Goal: Navigation & Orientation: Find specific page/section

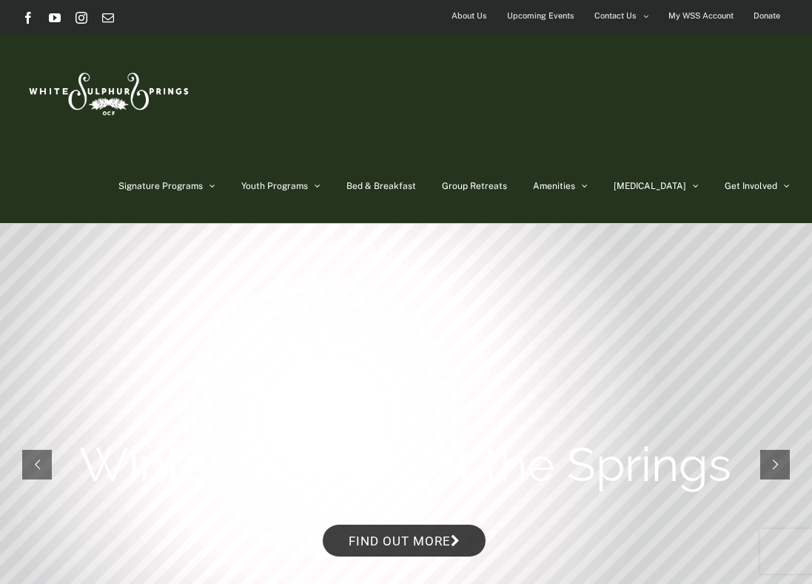
drag, startPoint x: 0, startPoint y: 0, endPoint x: 215, endPoint y: 112, distance: 242.1
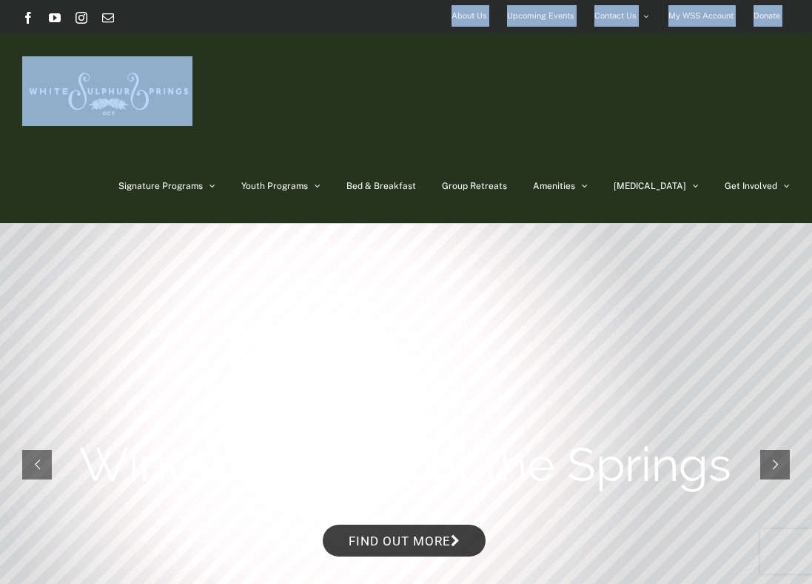
drag, startPoint x: 215, startPoint y: 112, endPoint x: -302, endPoint y: 15, distance: 525.9
drag, startPoint x: -302, startPoint y: 15, endPoint x: 280, endPoint y: 108, distance: 589.5
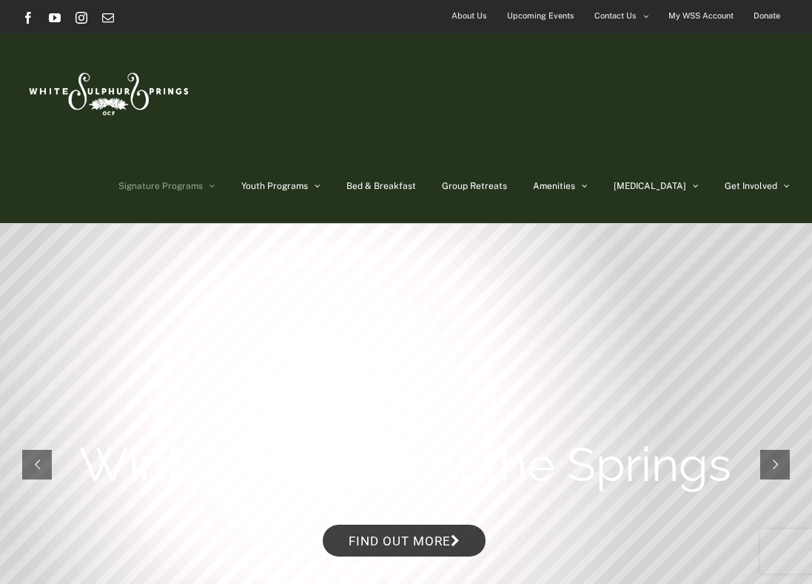
drag, startPoint x: 8, startPoint y: 197, endPoint x: 257, endPoint y: 70, distance: 279.2
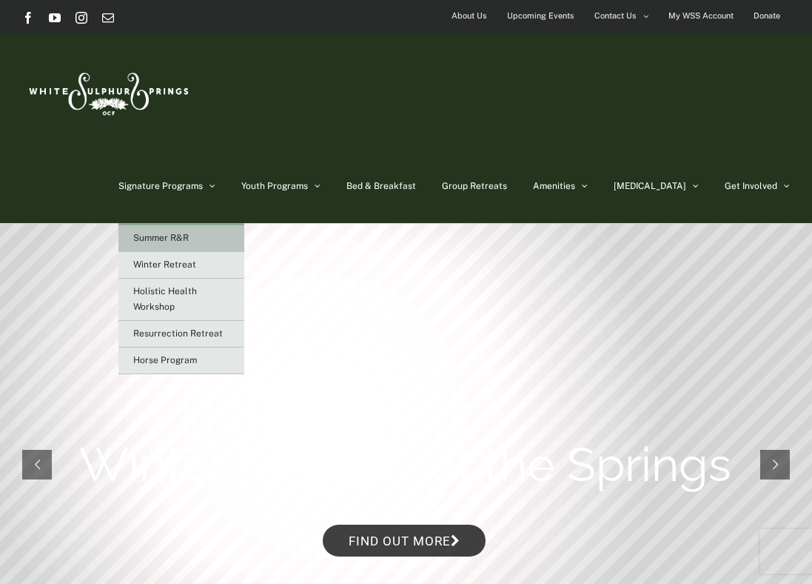
click at [189, 233] on span "Summer R&R" at bounding box center [161, 238] width 56 height 10
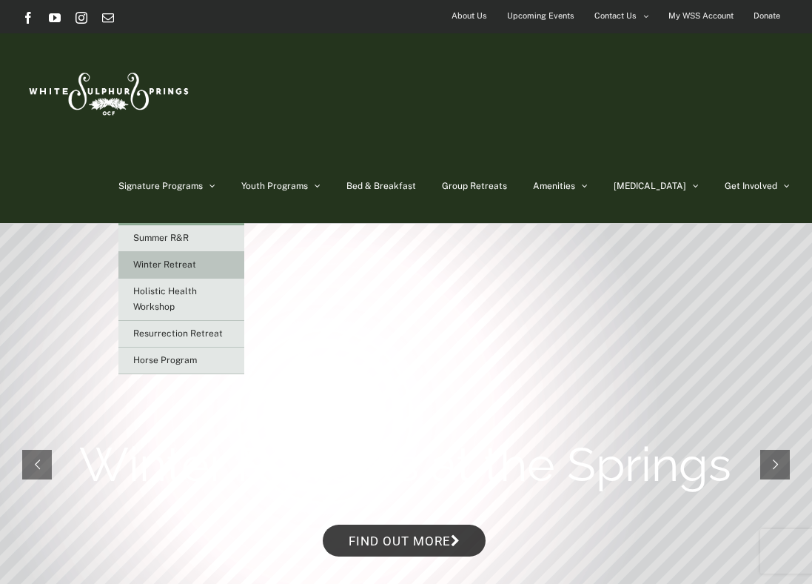
click at [196, 259] on span "Winter Retreat" at bounding box center [164, 264] width 63 height 10
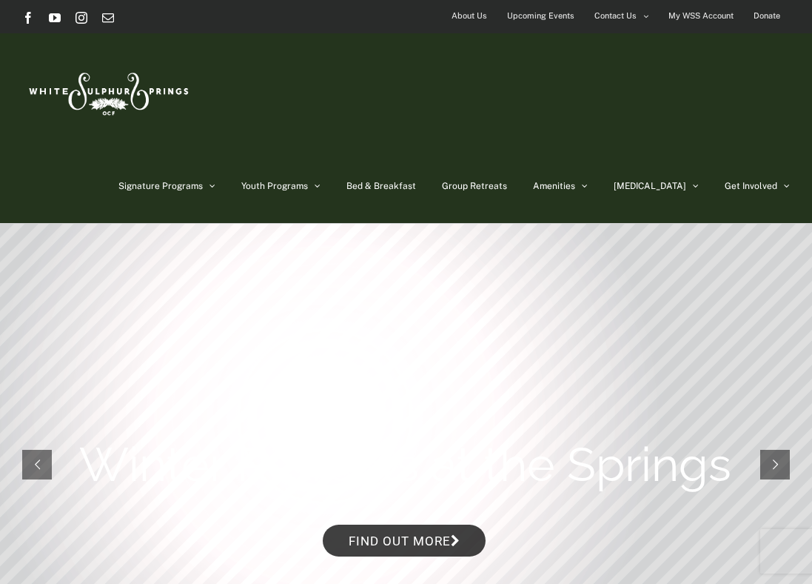
click at [100, 100] on img at bounding box center [107, 91] width 170 height 70
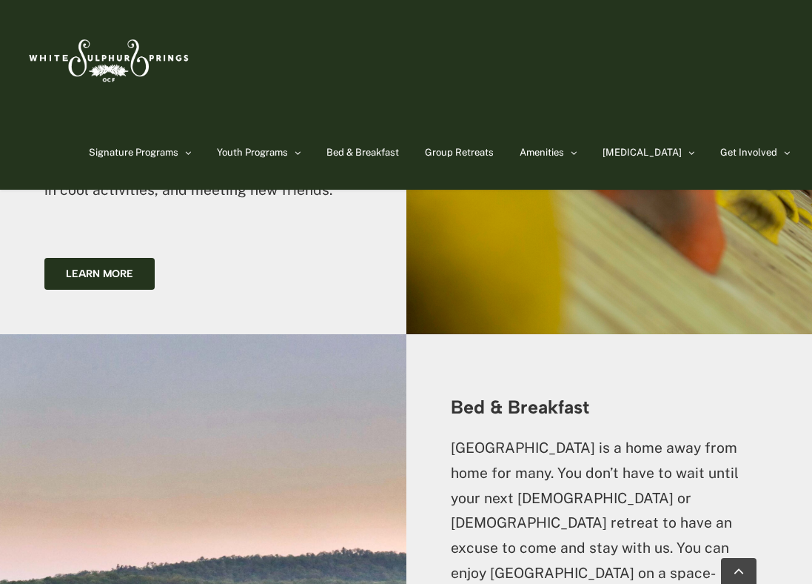
scroll to position [2020, 0]
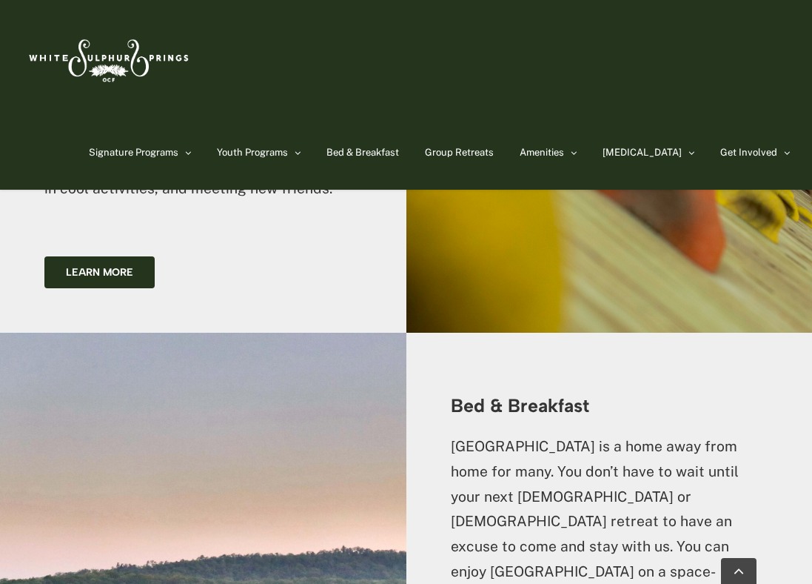
drag, startPoint x: 21, startPoint y: 364, endPoint x: 369, endPoint y: 84, distance: 446.6
click at [618, 96] on div "Signature Programs Summer R&R Winter Retreat Holistic Health Workshop Resurrect…" at bounding box center [406, 95] width 768 height 190
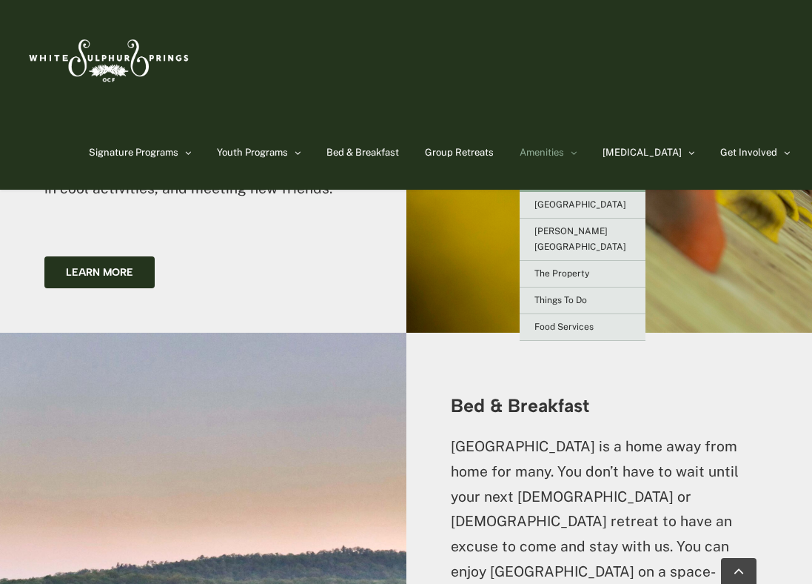
click at [577, 118] on link "Amenities" at bounding box center [548, 153] width 57 height 74
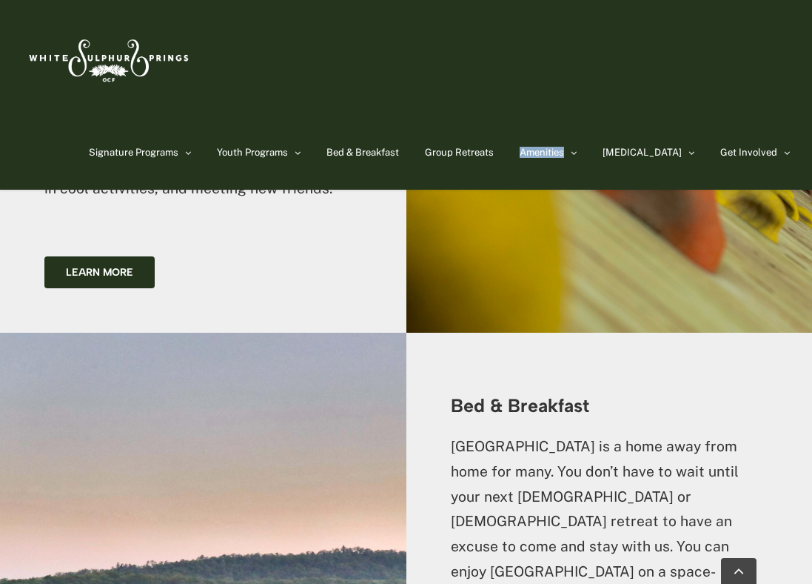
drag, startPoint x: 598, startPoint y: 118, endPoint x: 598, endPoint y: 70, distance: 48.1
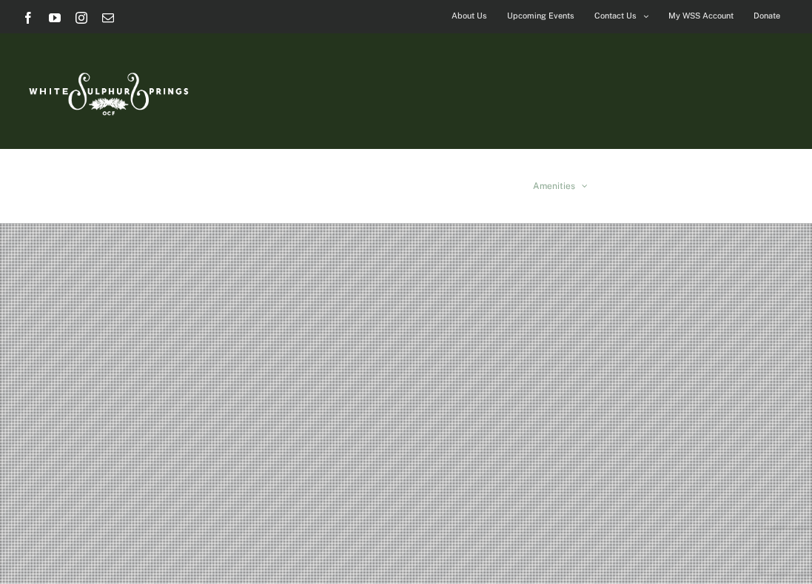
click at [798, 78] on div "Signature Programs Summer R&R Winter Retreat Holistic Health Workshop Resurrect…" at bounding box center [406, 91] width 812 height 116
click at [795, 81] on div "Signature Programs Summer R&R Winter Retreat Holistic Health Workshop Resurrect…" at bounding box center [406, 91] width 812 height 116
click at [76, 87] on img at bounding box center [107, 91] width 170 height 70
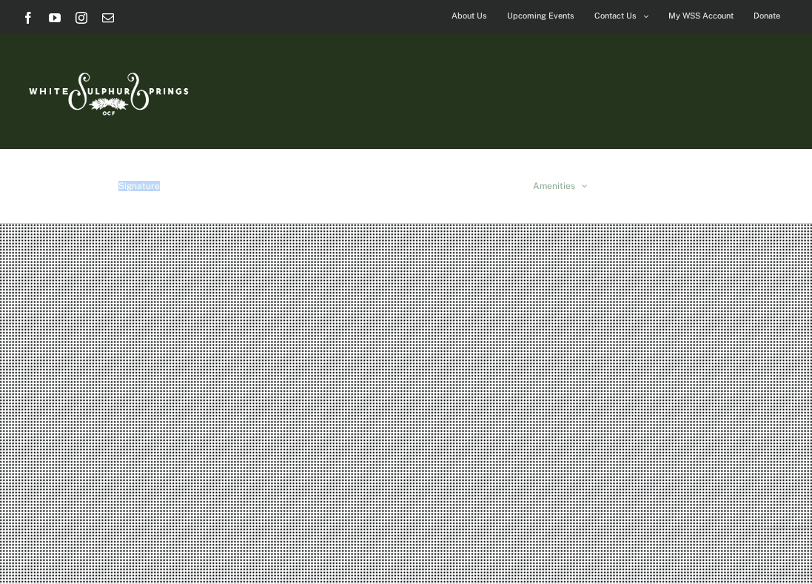
click at [83, 90] on img at bounding box center [107, 91] width 170 height 70
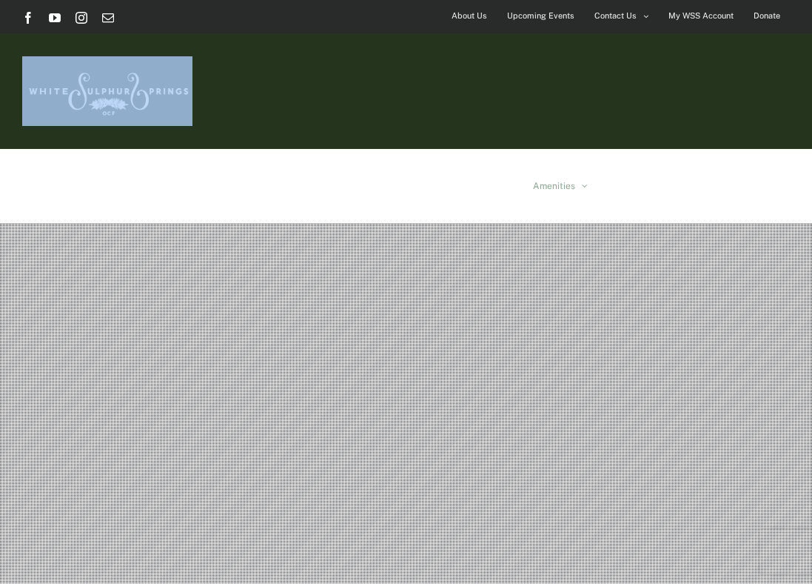
click at [83, 90] on img at bounding box center [107, 91] width 170 height 70
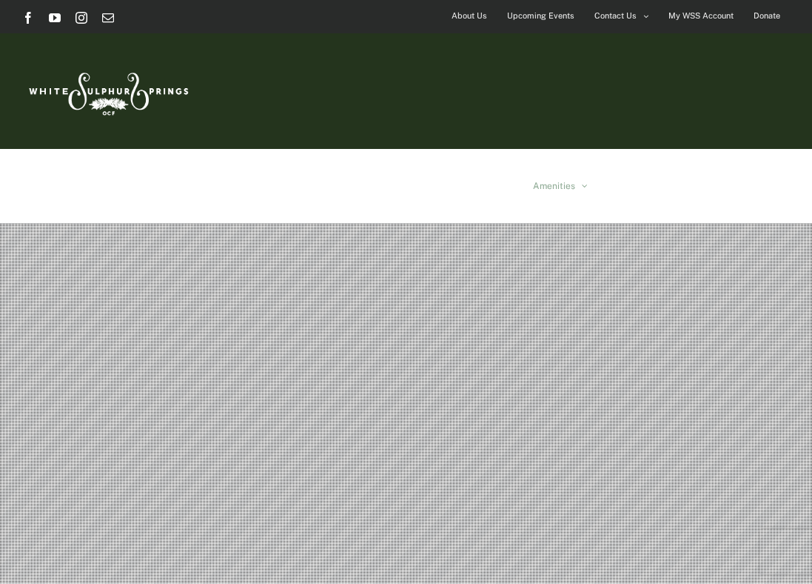
click at [83, 90] on img at bounding box center [107, 91] width 170 height 70
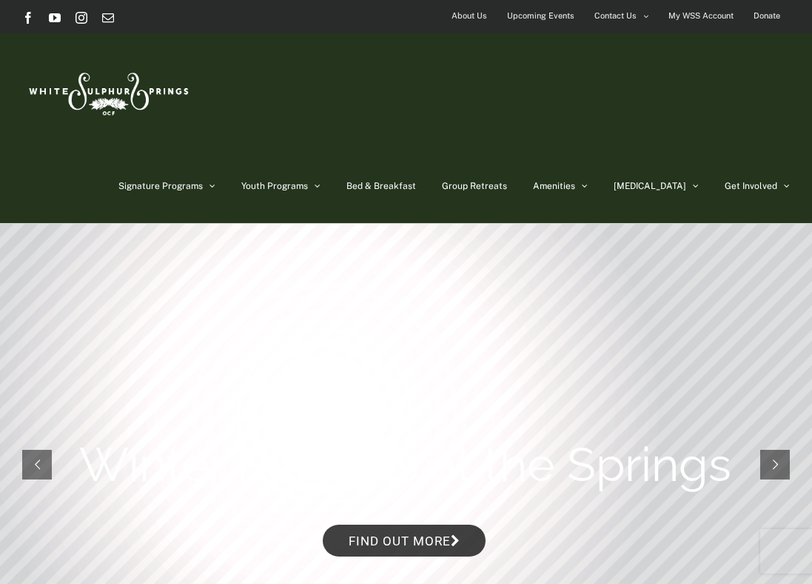
click at [795, 64] on div "Signature Programs Summer R&R Winter Retreat Holistic Health Workshop Resurrect…" at bounding box center [406, 128] width 812 height 190
click at [29, 48] on div "Signature Programs Summer R&R Winter Retreat Holistic Health Workshop Resurrect…" at bounding box center [406, 128] width 768 height 190
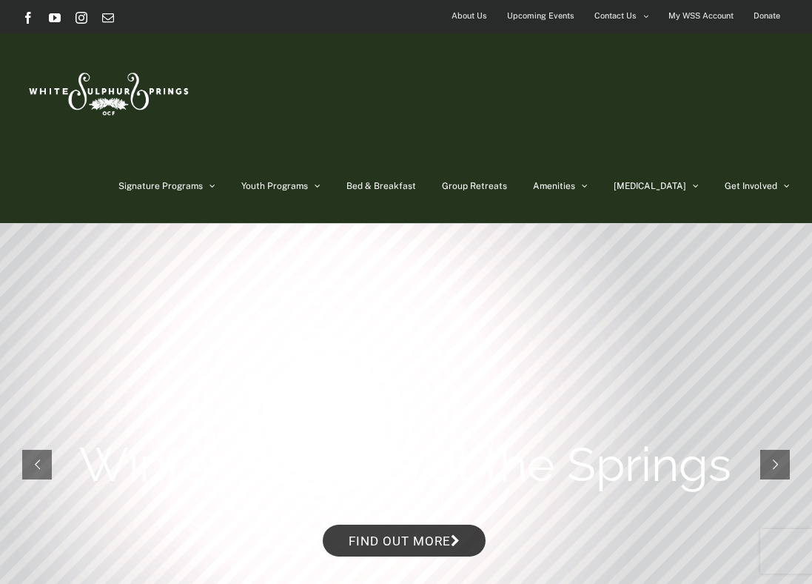
click at [29, 44] on div "Signature Programs Summer R&R Winter Retreat Holistic Health Workshop Resurrect…" at bounding box center [406, 128] width 768 height 190
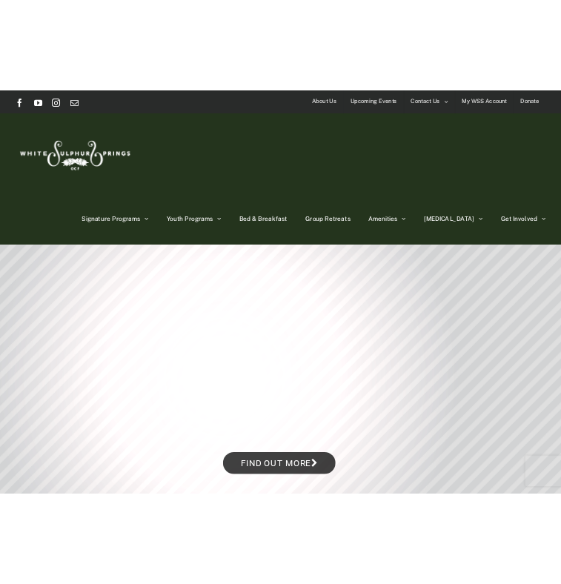
scroll to position [1, 0]
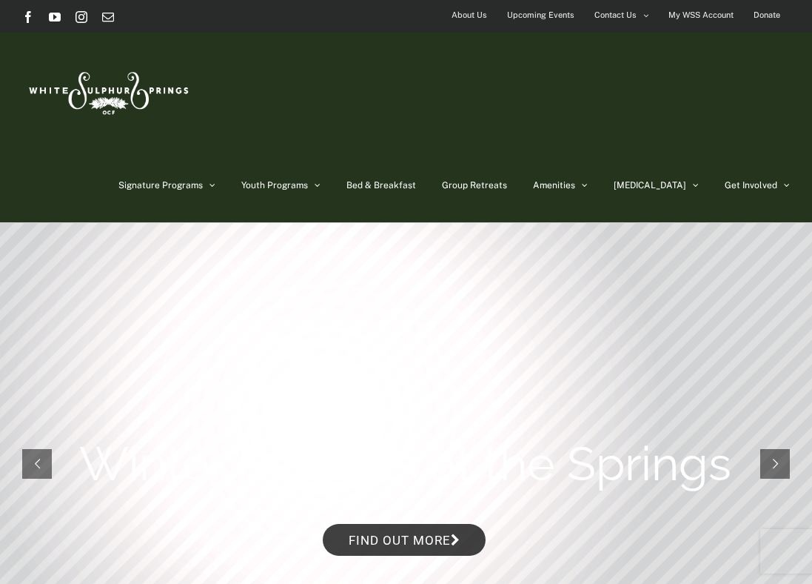
click at [11, 53] on div "Signature Programs Summer R&R Winter Retreat Holistic Health Workshop Resurrect…" at bounding box center [406, 128] width 812 height 190
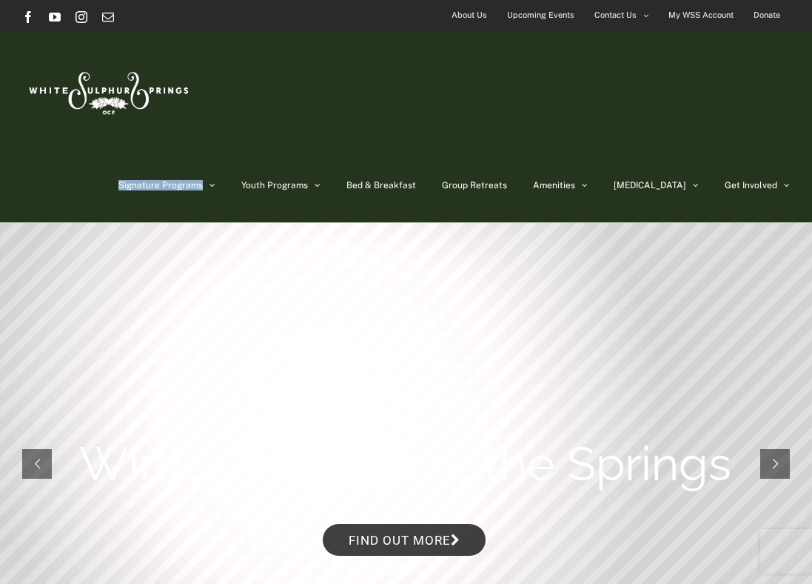
click at [11, 53] on div "Signature Programs Summer R&R Winter Retreat Holistic Health Workshop Resurrect…" at bounding box center [406, 128] width 812 height 190
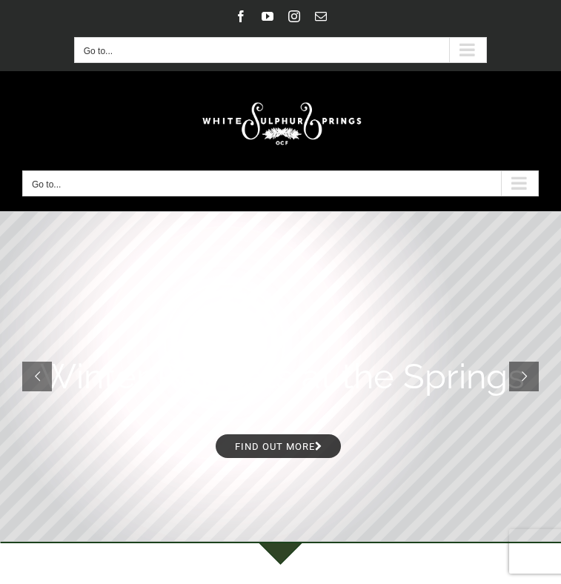
click at [33, 28] on div "Facebook YouTube Instagram Email" at bounding box center [280, 19] width 531 height 19
click at [88, 33] on div "Facebook YouTube Instagram Email About Us Upcoming Events Contact Us Directions…" at bounding box center [280, 35] width 516 height 56
click at [38, 44] on div "About Us Upcoming Events Contact Us Directions My WSS Account Donate Go to... A…" at bounding box center [280, 50] width 516 height 26
click at [55, 270] on rs-slide "Winter Retreats at the Springs Find out more" at bounding box center [280, 376] width 561 height 329
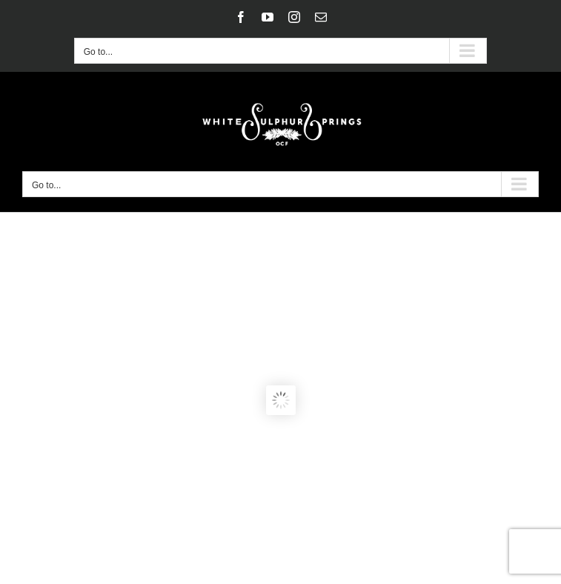
scroll to position [139, 0]
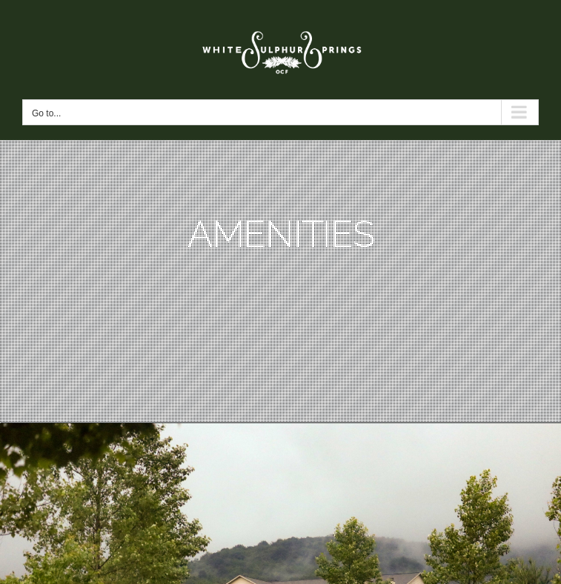
click at [58, 53] on link at bounding box center [280, 50] width 516 height 70
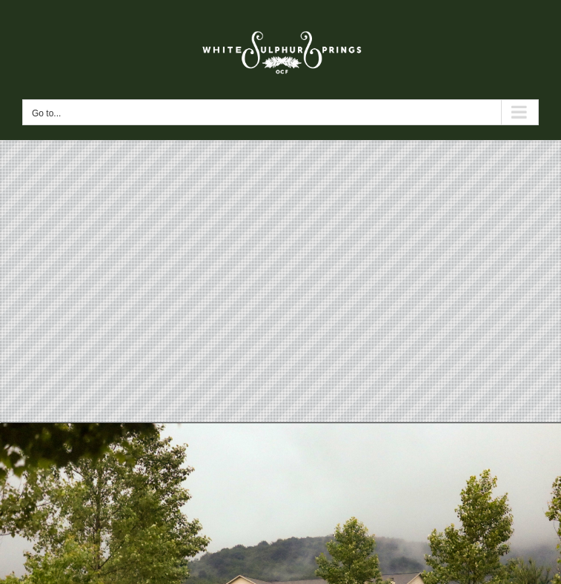
click at [70, 65] on link at bounding box center [280, 50] width 516 height 70
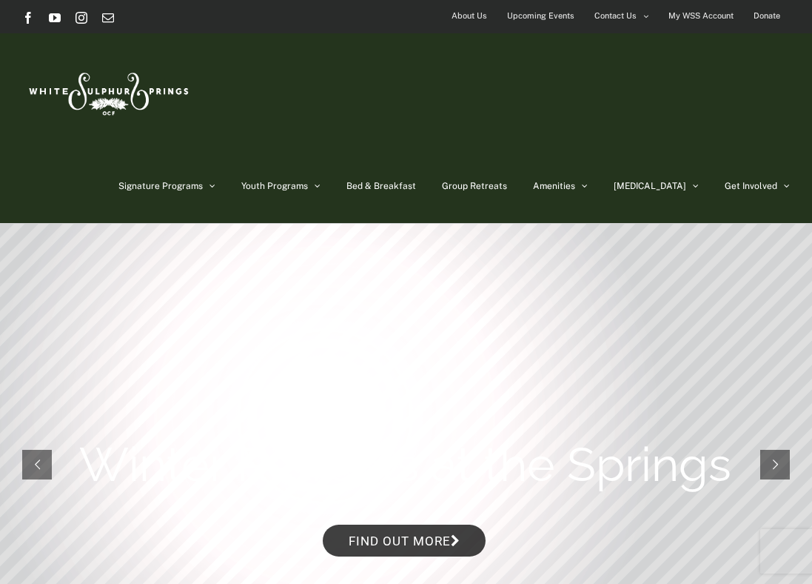
click at [96, 114] on img at bounding box center [107, 91] width 170 height 70
click at [478, 19] on span "About Us" at bounding box center [470, 15] width 36 height 21
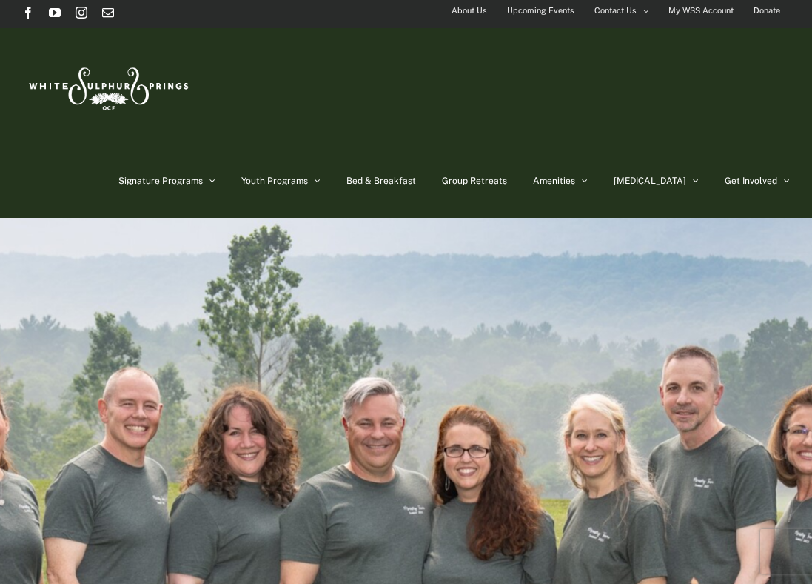
scroll to position [7, 0]
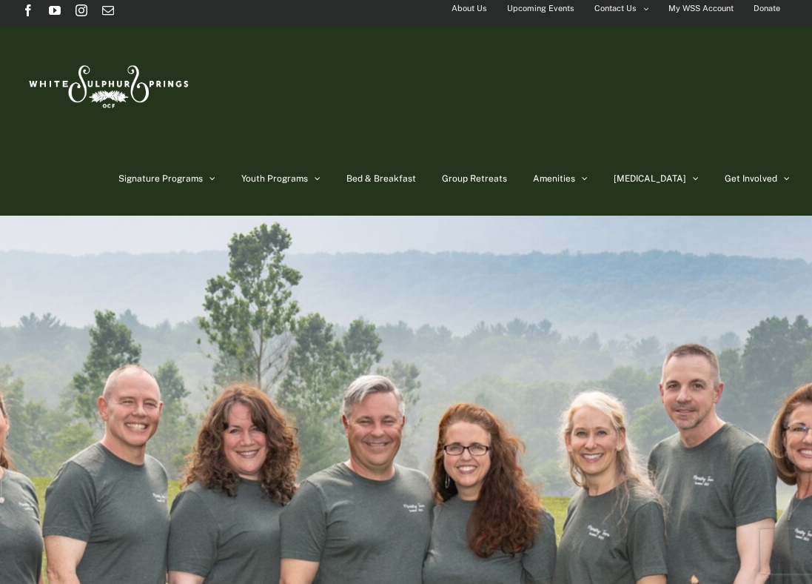
click at [772, 115] on div "Signature Programs Summer R&R Winter Retreat Holistic Health Workshop Resurrect…" at bounding box center [406, 121] width 768 height 190
click at [772, 123] on div "Signature Programs Summer R&R Winter Retreat Holistic Health Workshop Resurrect…" at bounding box center [406, 121] width 768 height 190
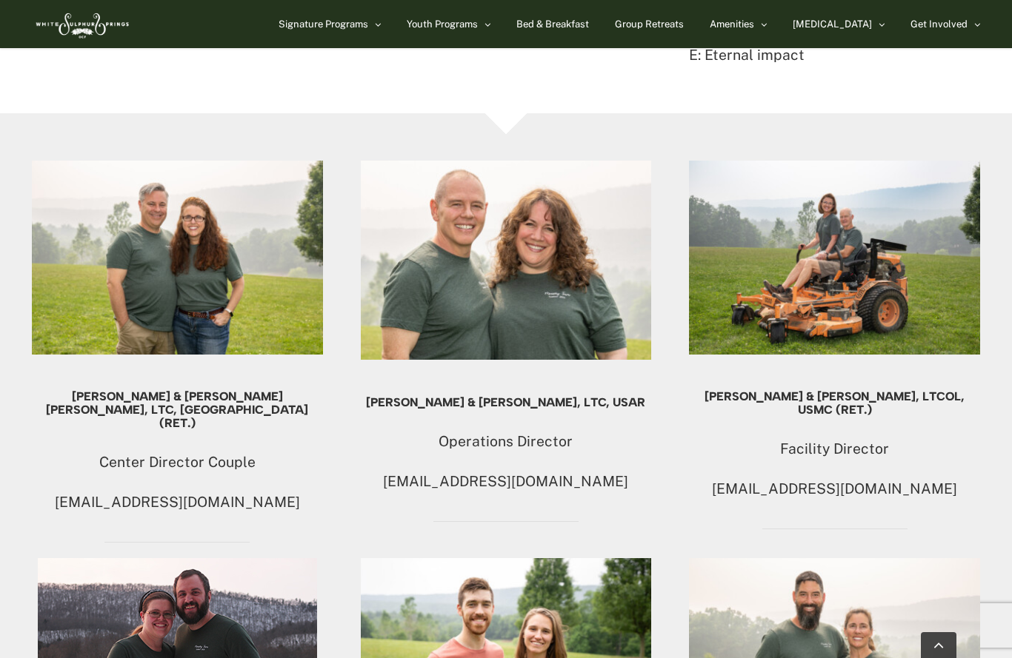
scroll to position [889, 0]
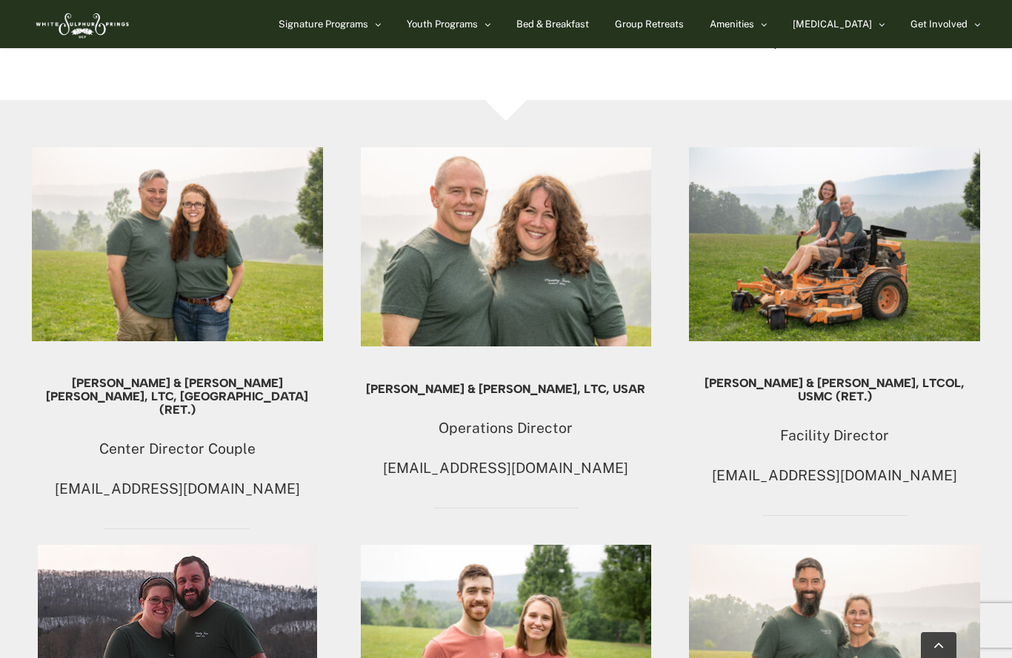
click at [812, 264] on img at bounding box center [834, 244] width 291 height 194
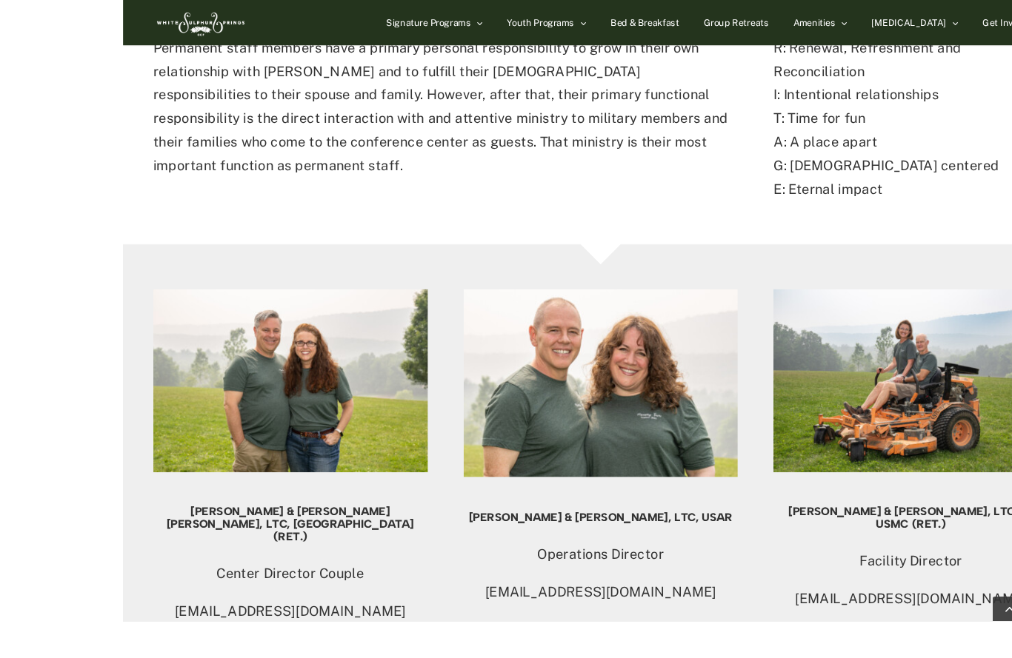
scroll to position [754, 0]
